Goal: Find specific page/section: Find specific page/section

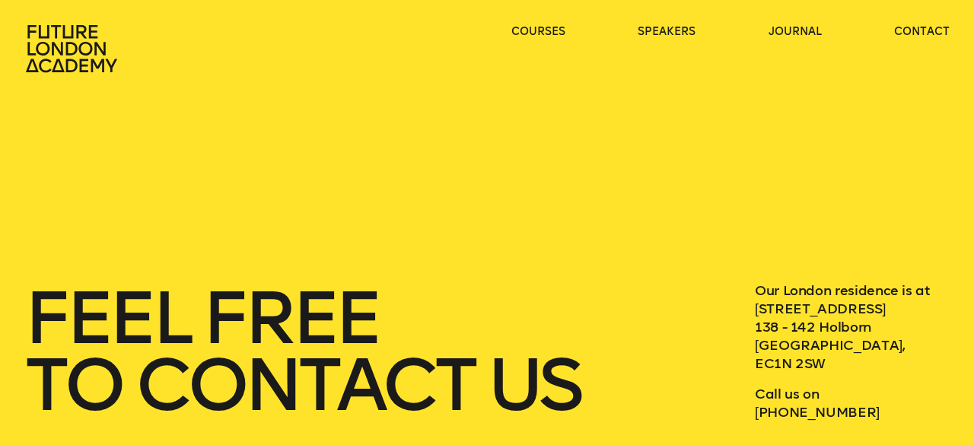
click at [84, 28] on icon at bounding box center [71, 48] width 91 height 47
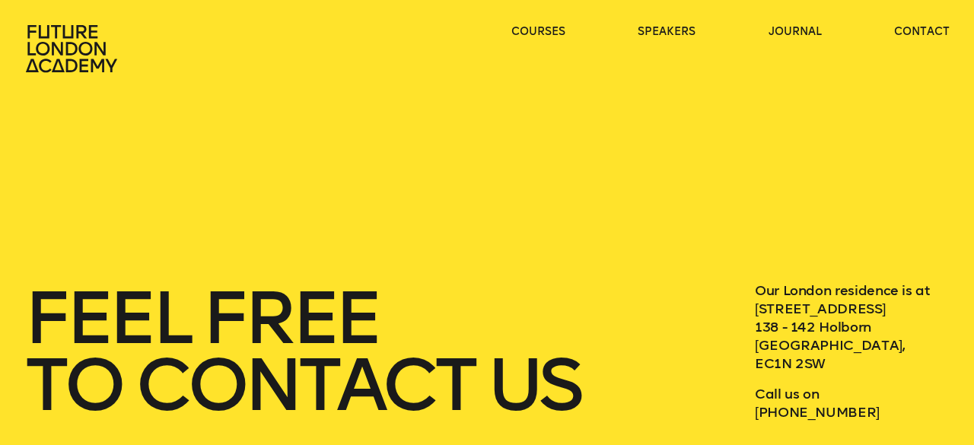
click at [84, 28] on icon at bounding box center [71, 48] width 91 height 47
click at [58, 42] on icon at bounding box center [72, 48] width 97 height 49
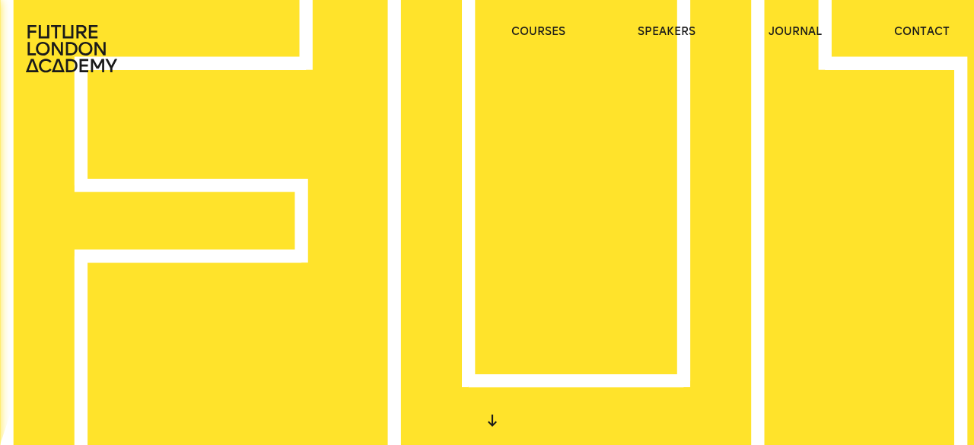
click at [58, 42] on icon at bounding box center [72, 48] width 97 height 49
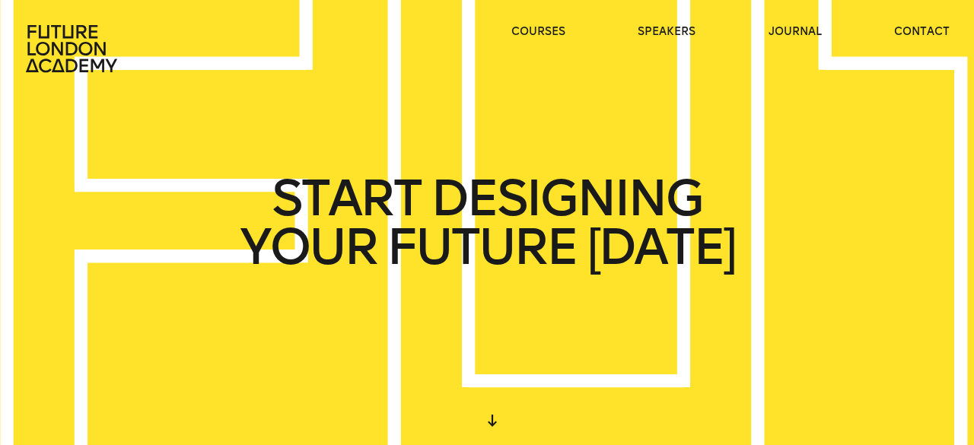
click at [58, 42] on icon at bounding box center [72, 48] width 97 height 49
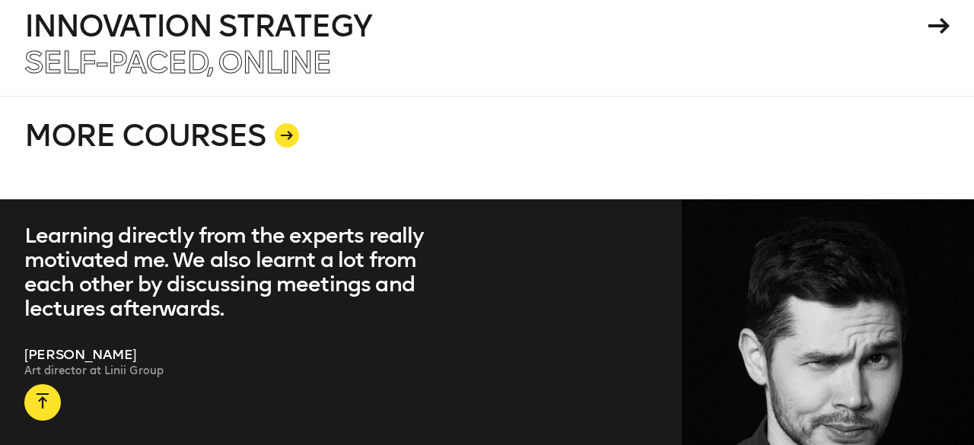
scroll to position [2863, 0]
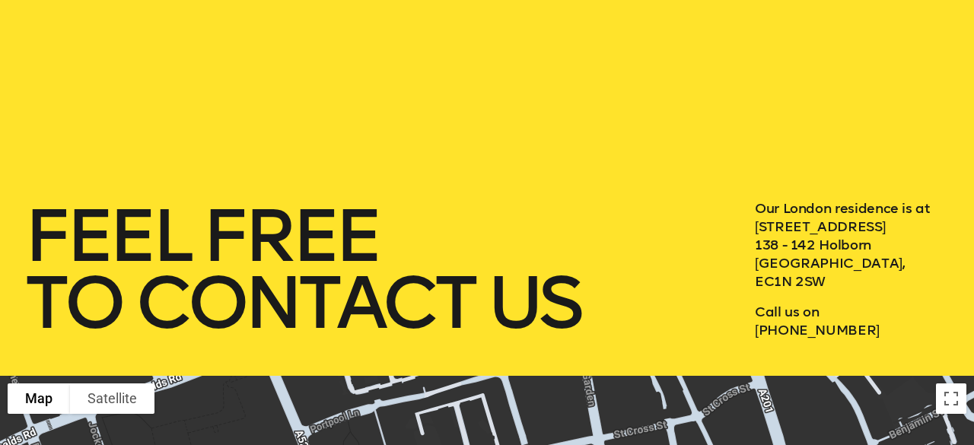
scroll to position [92, 0]
